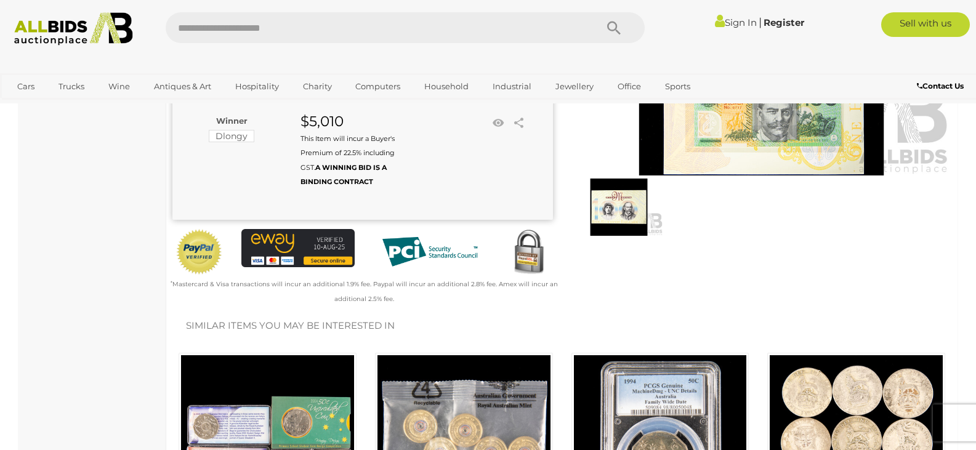
scroll to position [62, 0]
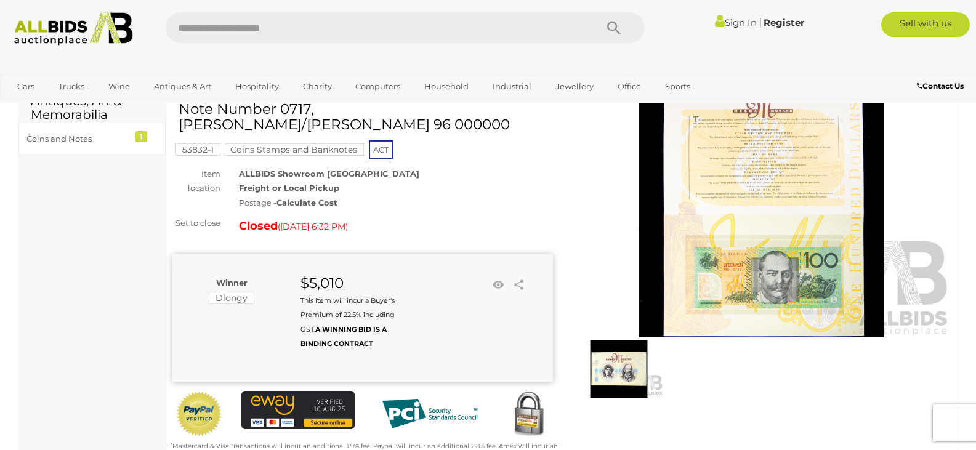
click at [756, 184] on img at bounding box center [761, 214] width 381 height 245
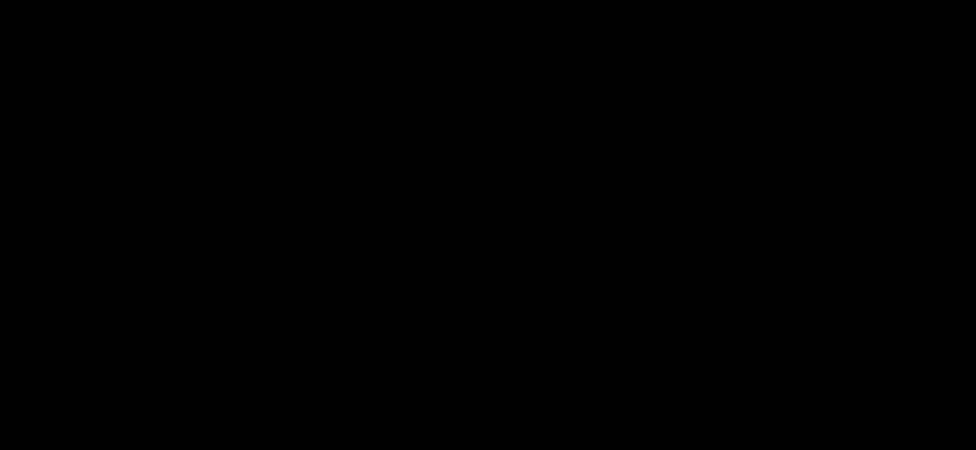
click at [756, 184] on div at bounding box center [488, 191] width 976 height 325
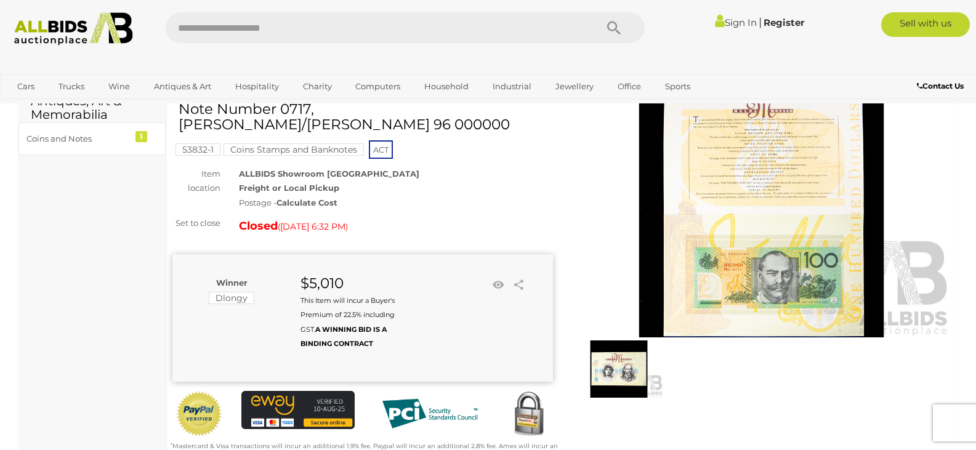
click at [756, 184] on img at bounding box center [761, 214] width 381 height 245
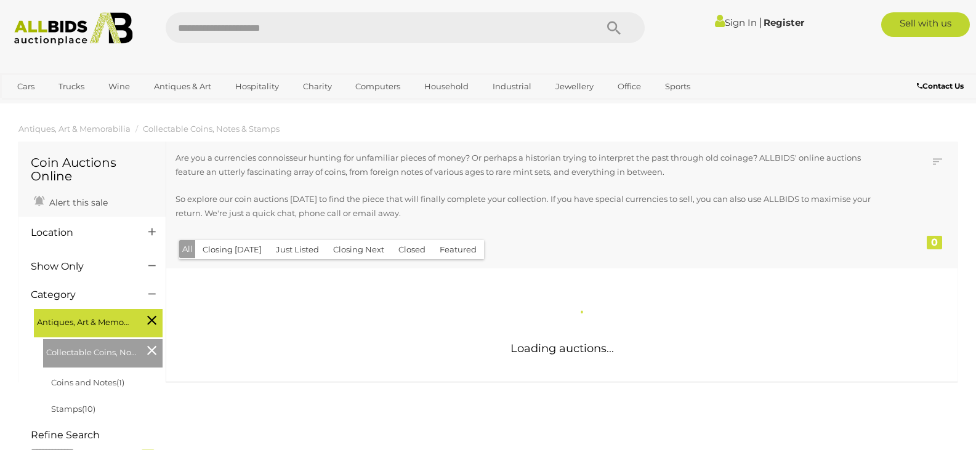
scroll to position [418, 0]
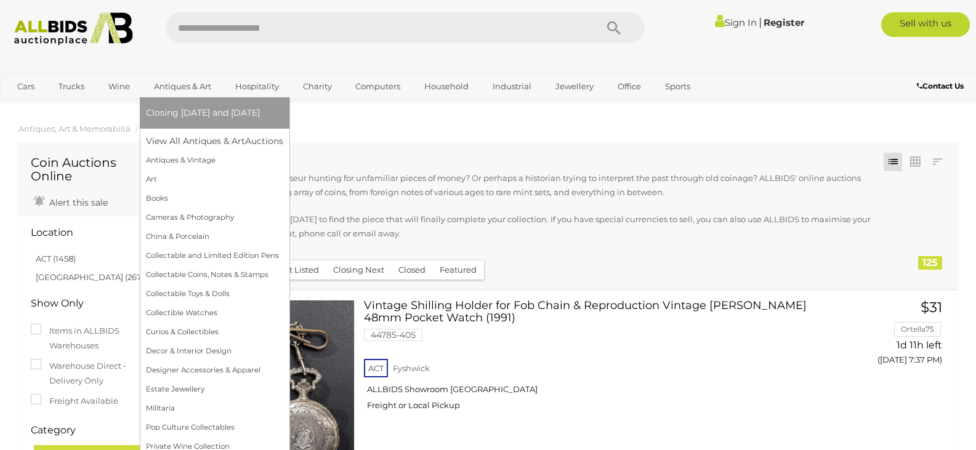
click at [175, 89] on link "Antiques & Art" at bounding box center [182, 86] width 73 height 20
click at [192, 273] on link "Collectable Coins, Notes & Stamps" at bounding box center [214, 274] width 137 height 19
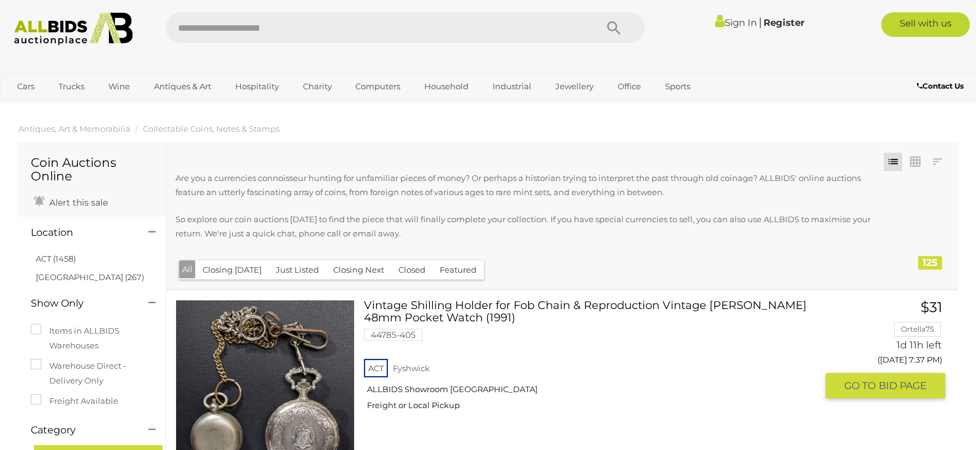
click at [486, 361] on div "ACT Fyshwick ALLBIDS Showroom Fyshwick Freight or Local Pickup" at bounding box center [590, 388] width 453 height 63
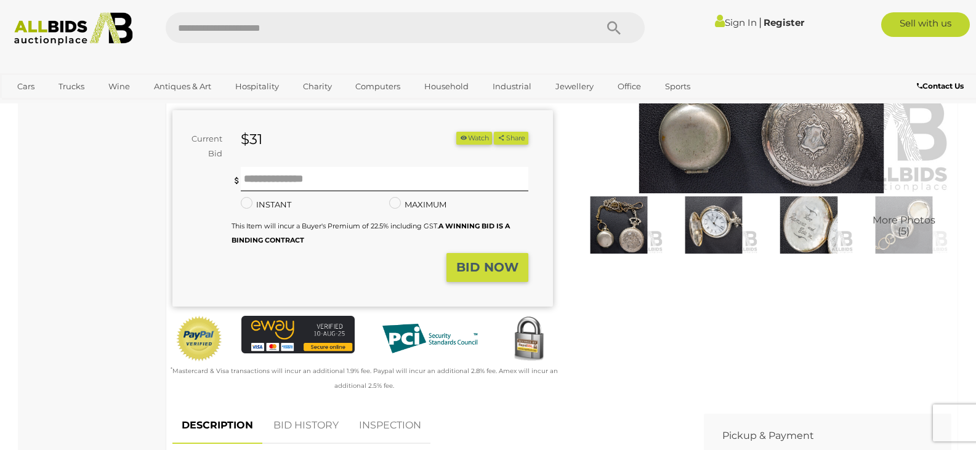
scroll to position [123, 0]
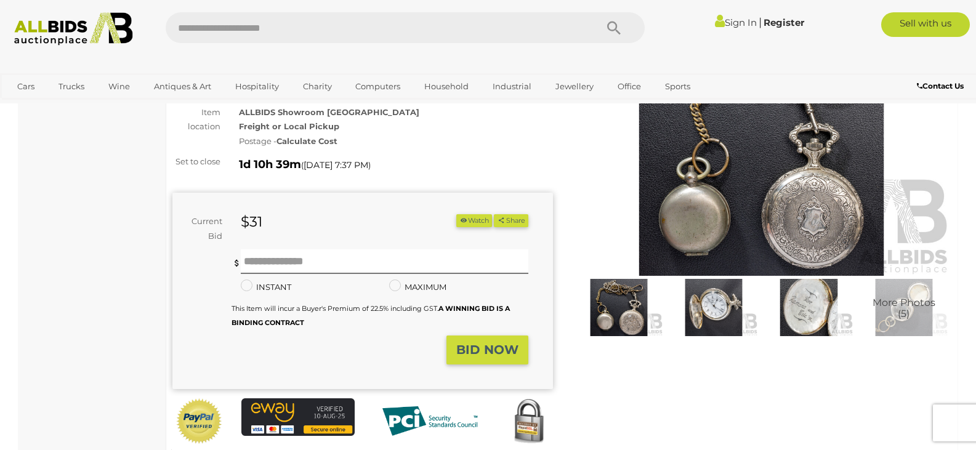
click at [709, 216] on img at bounding box center [761, 153] width 381 height 245
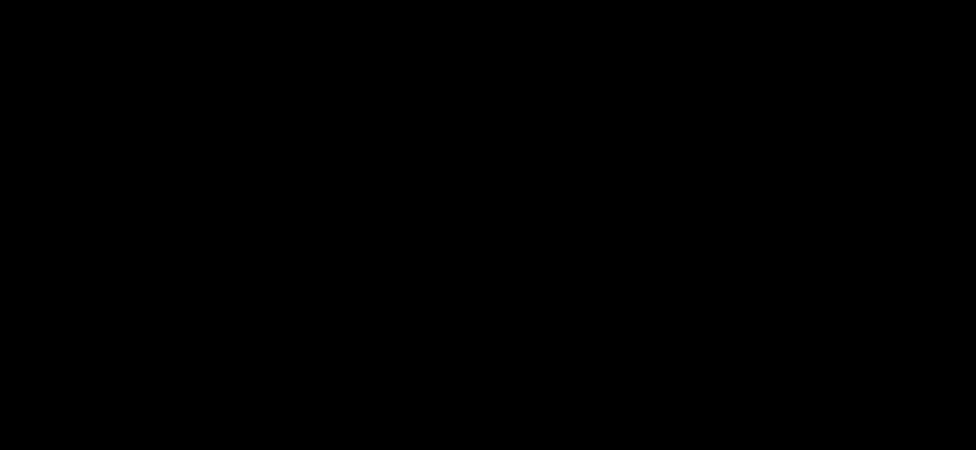
click at [709, 216] on picture at bounding box center [488, 191] width 488 height 163
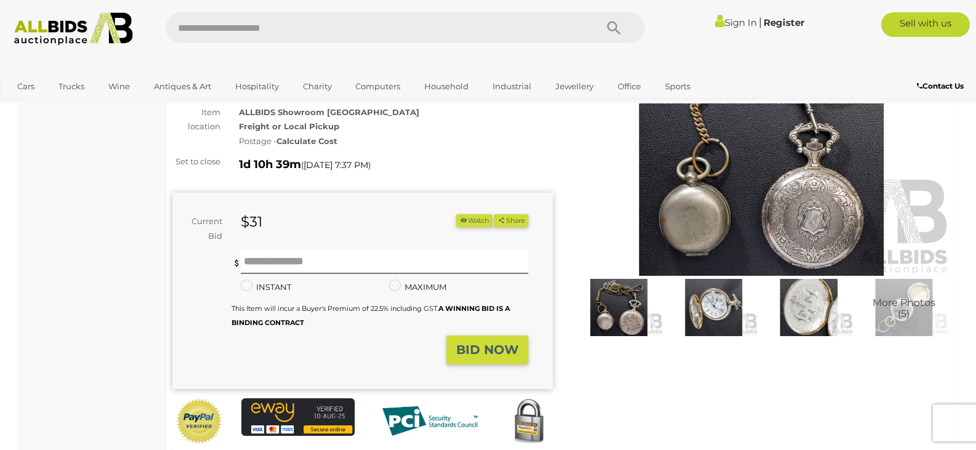
click at [702, 217] on img at bounding box center [761, 153] width 381 height 245
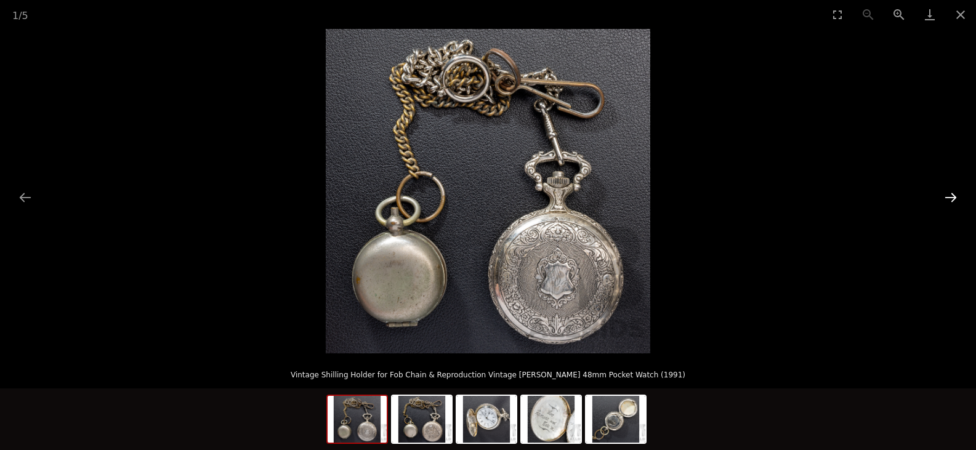
click at [955, 196] on button "Next slide" at bounding box center [951, 197] width 26 height 24
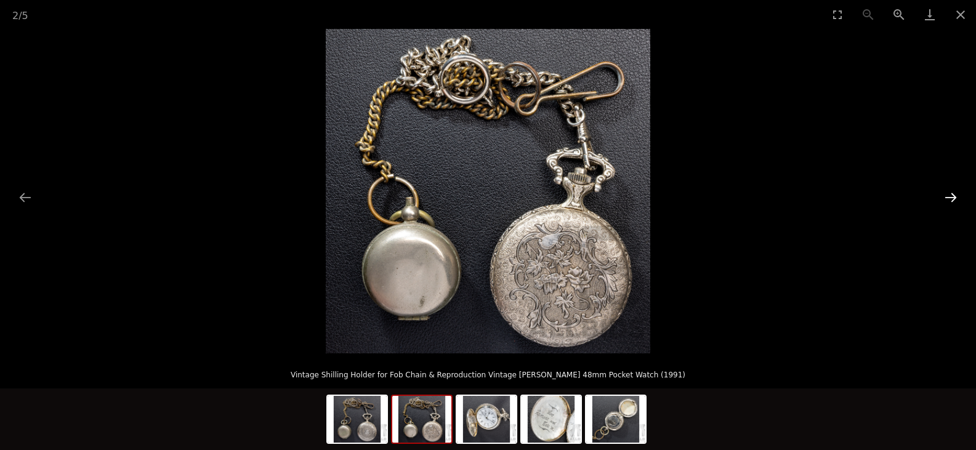
click at [955, 196] on button "Next slide" at bounding box center [951, 197] width 26 height 24
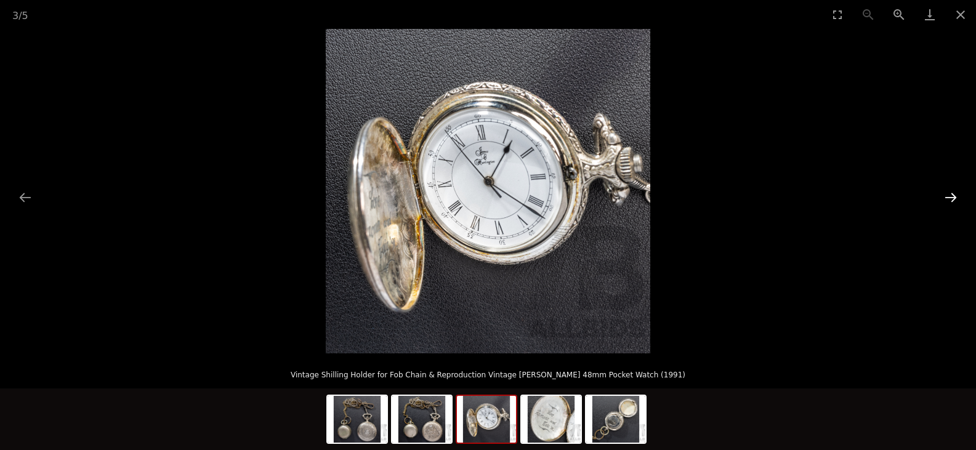
click at [955, 196] on button "Next slide" at bounding box center [951, 197] width 26 height 24
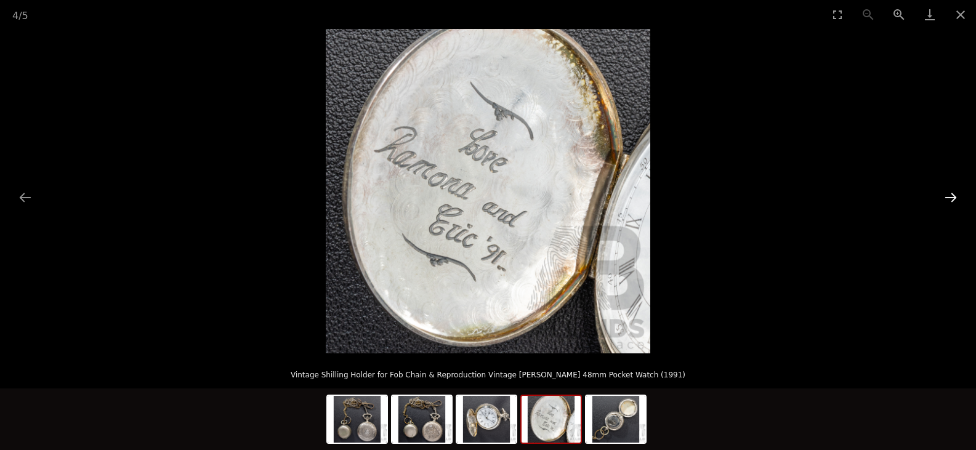
click at [955, 196] on button "Next slide" at bounding box center [951, 197] width 26 height 24
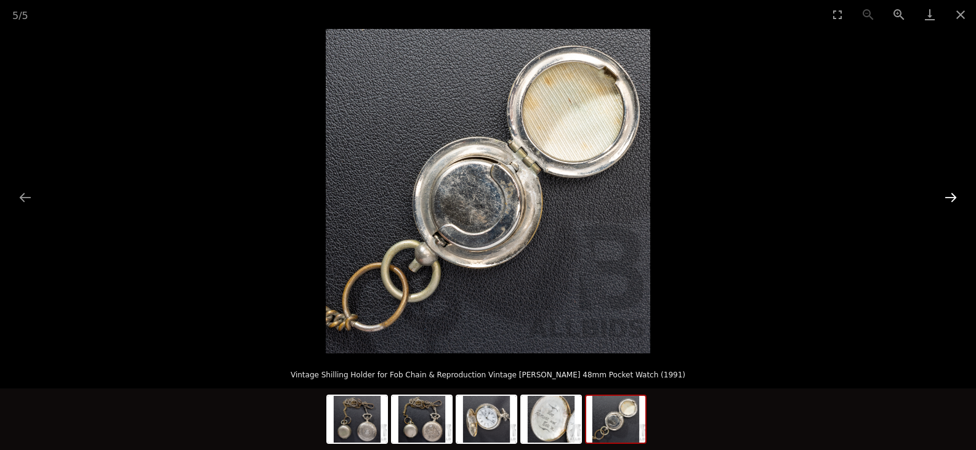
click at [955, 196] on button "Next slide" at bounding box center [951, 197] width 26 height 24
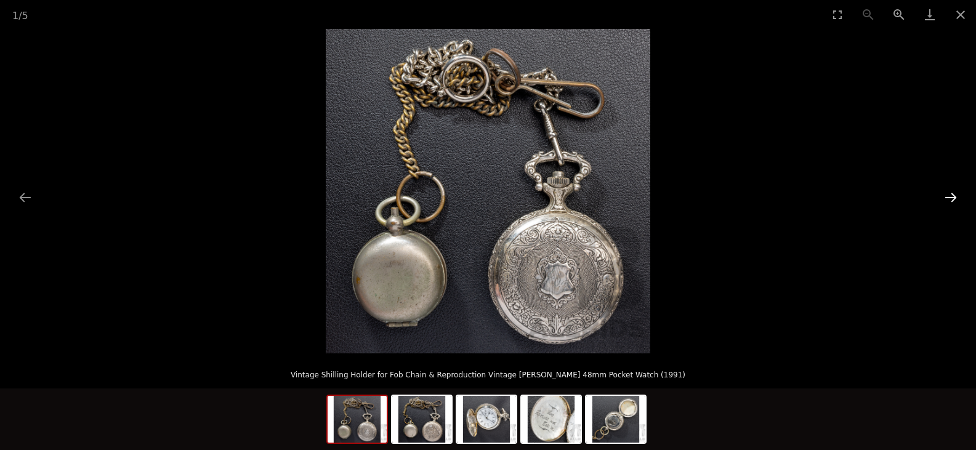
click at [955, 196] on button "Next slide" at bounding box center [951, 197] width 26 height 24
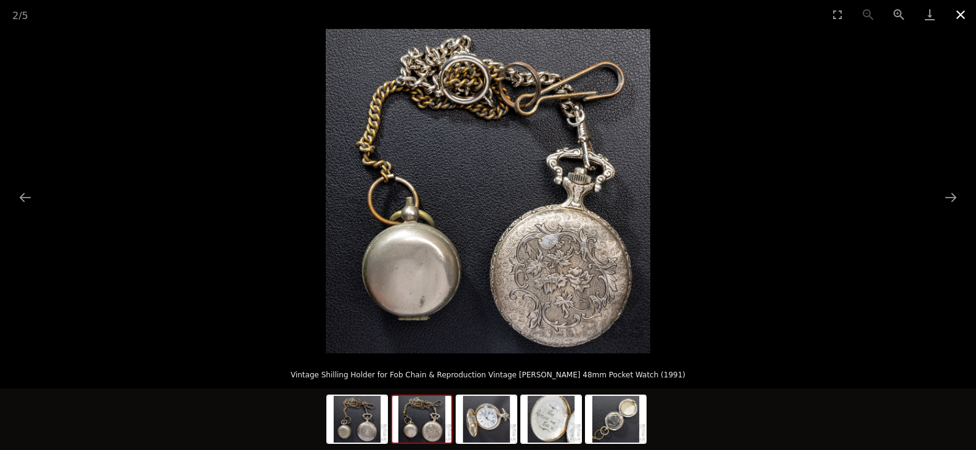
click at [958, 17] on button "Close gallery" at bounding box center [960, 14] width 31 height 29
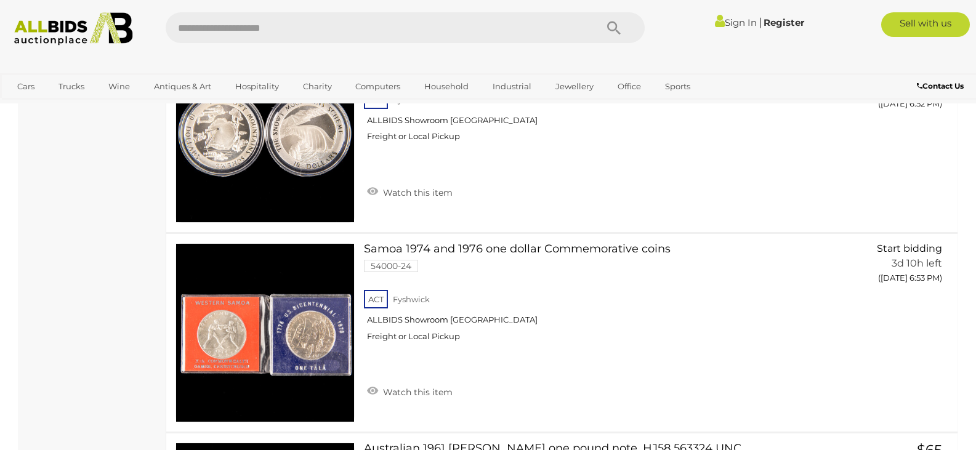
scroll to position [4557, 0]
